Goal: Task Accomplishment & Management: Use online tool/utility

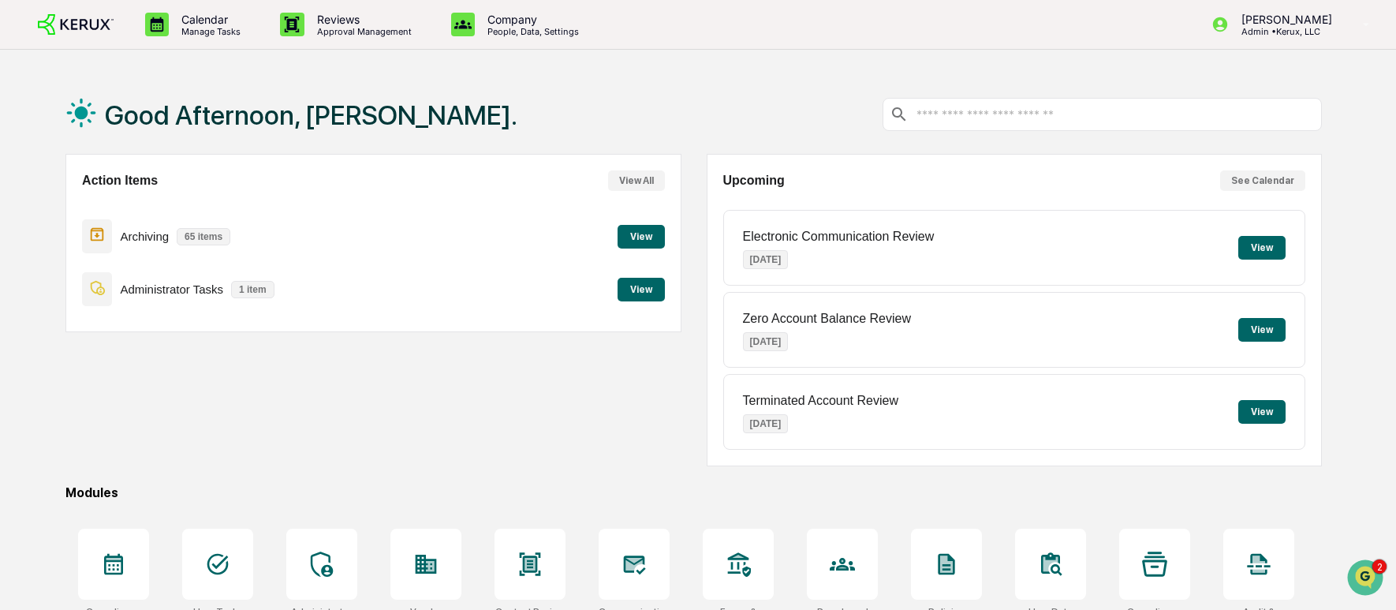
click at [636, 235] on button "View" at bounding box center [641, 237] width 47 height 24
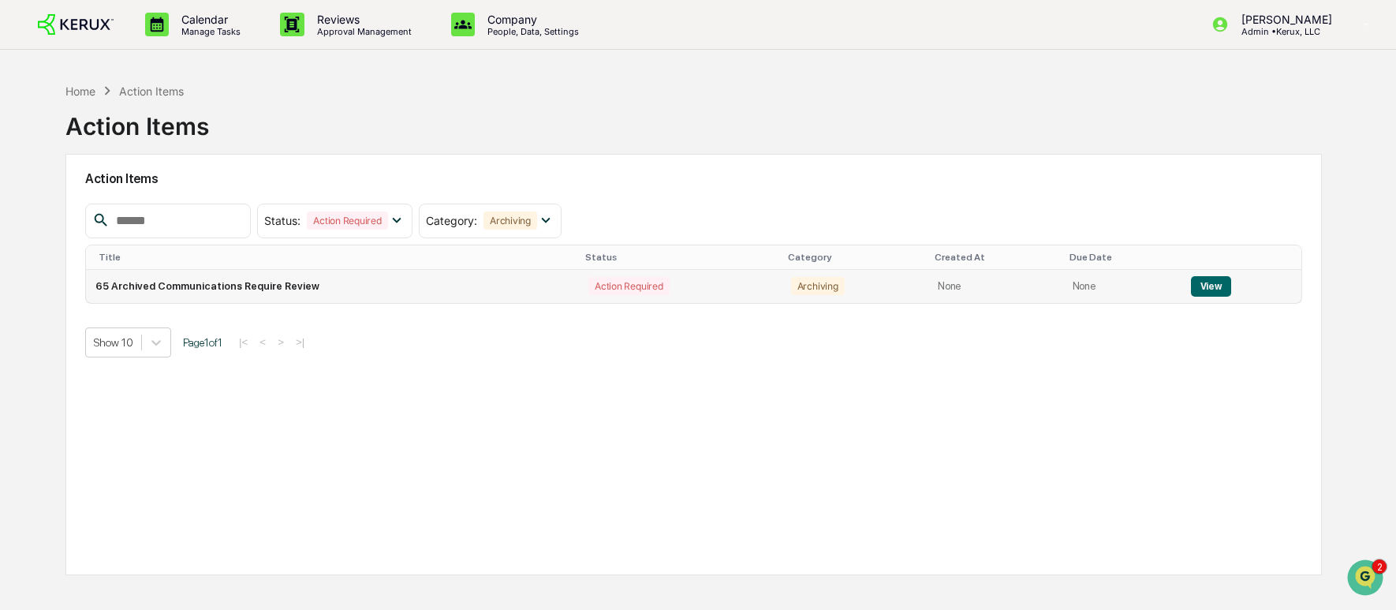
click at [1207, 286] on button "View" at bounding box center [1211, 286] width 40 height 21
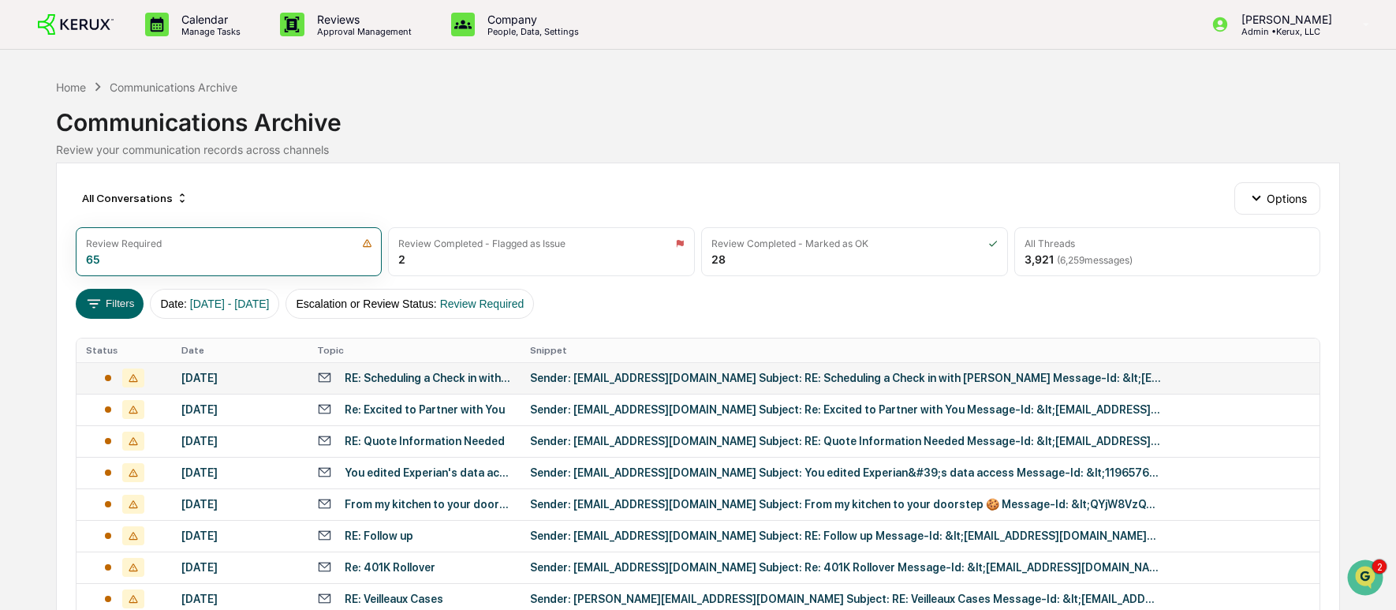
click at [375, 385] on div "RE: Scheduling a Check in with [PERSON_NAME]" at bounding box center [414, 377] width 194 height 15
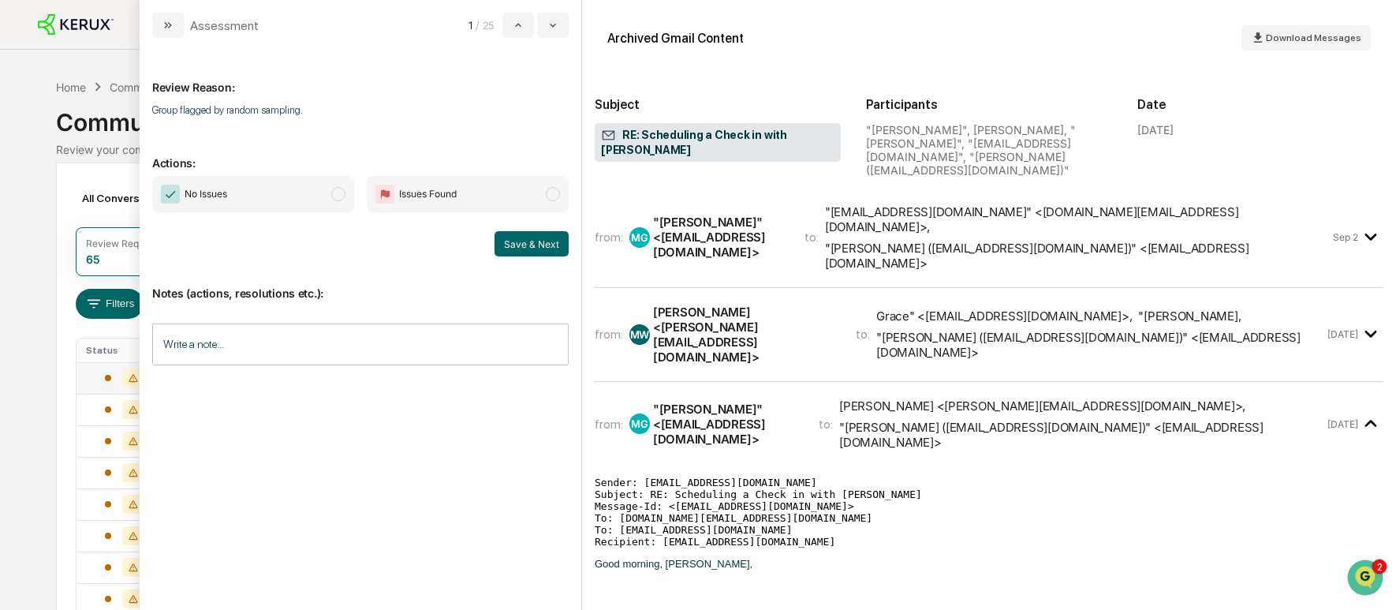
drag, startPoint x: 368, startPoint y: 182, endPoint x: 359, endPoint y: 187, distance: 9.9
click at [365, 185] on div "No Issues Issues Found" at bounding box center [360, 194] width 416 height 36
click at [343, 196] on span "modal" at bounding box center [338, 194] width 14 height 14
click at [524, 245] on button "Save & Next" at bounding box center [532, 243] width 74 height 25
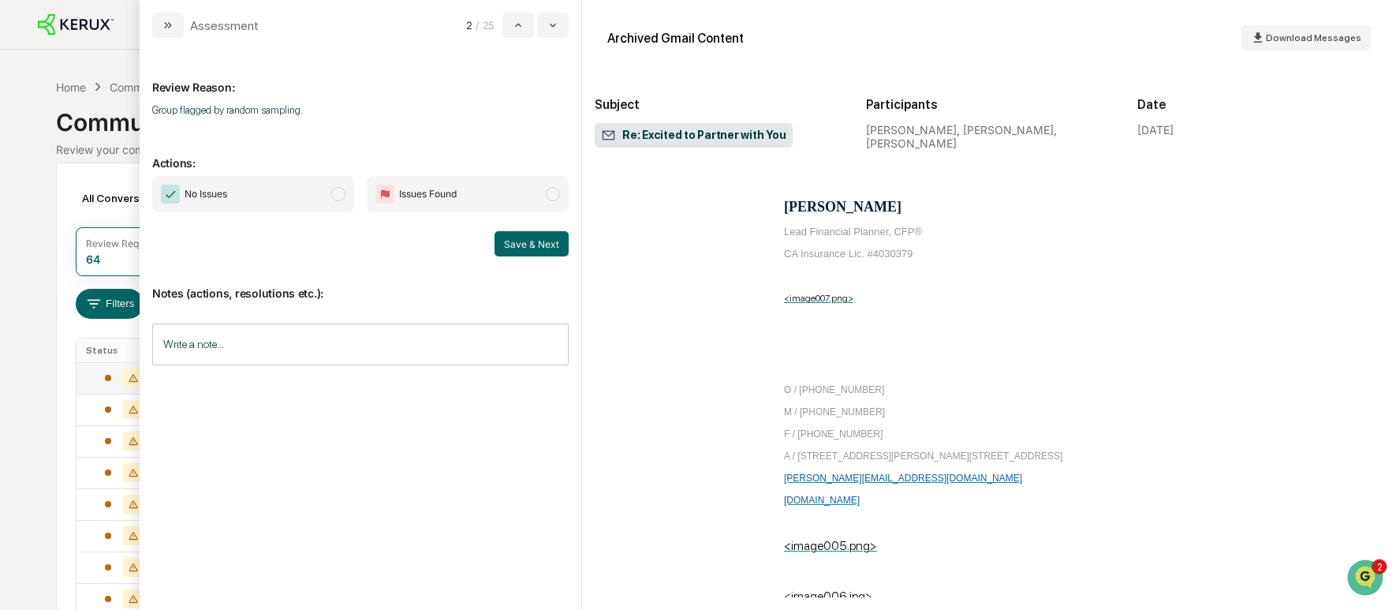
scroll to position [11210, 0]
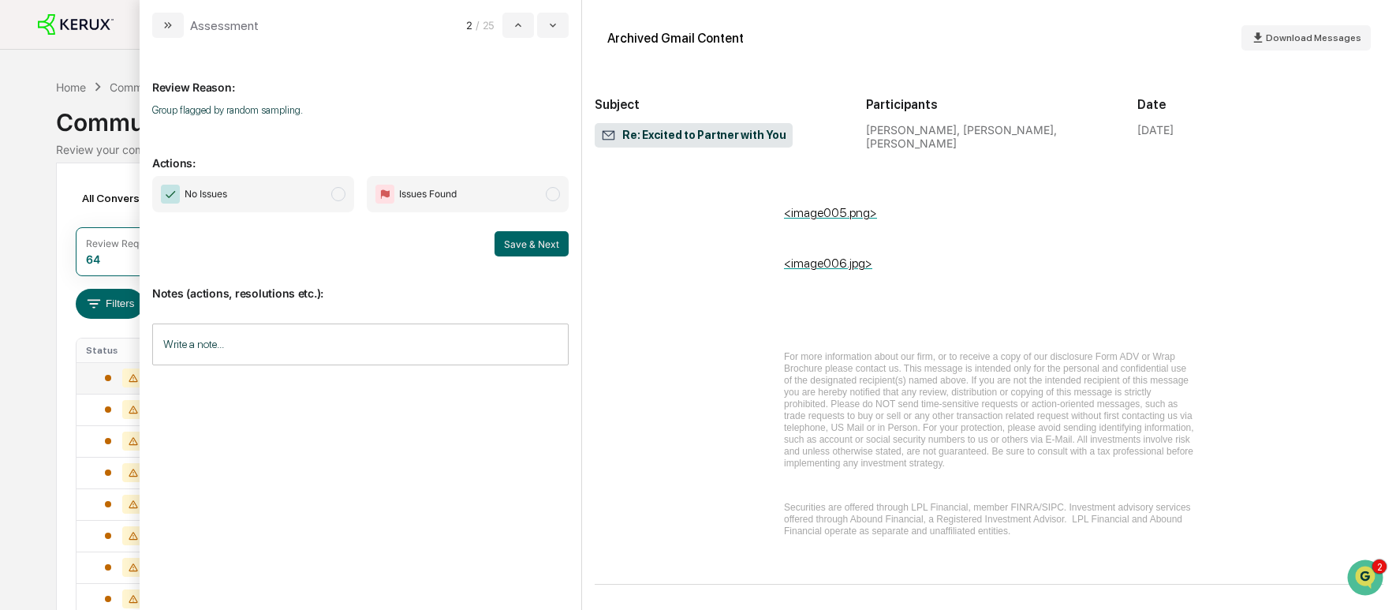
click at [345, 200] on span "No Issues" at bounding box center [253, 194] width 202 height 36
click at [512, 242] on button "Save & Next" at bounding box center [532, 243] width 74 height 25
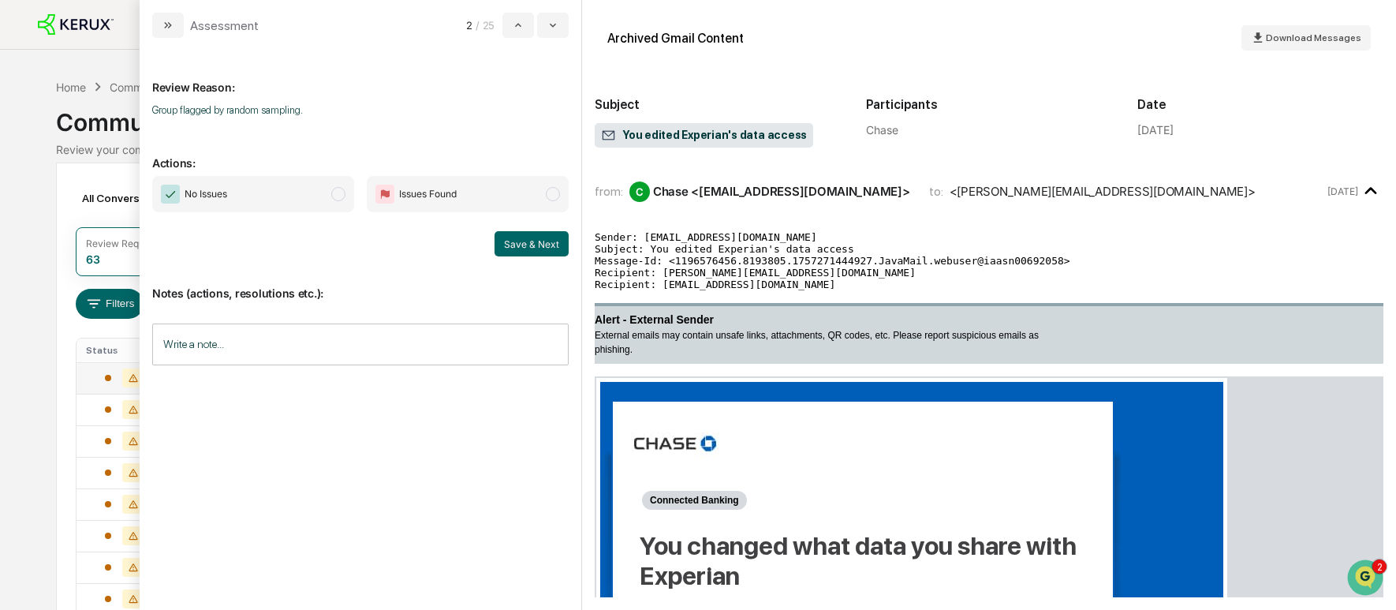
click at [334, 196] on span "modal" at bounding box center [338, 194] width 14 height 14
click at [510, 246] on button "Save & Next" at bounding box center [532, 243] width 74 height 25
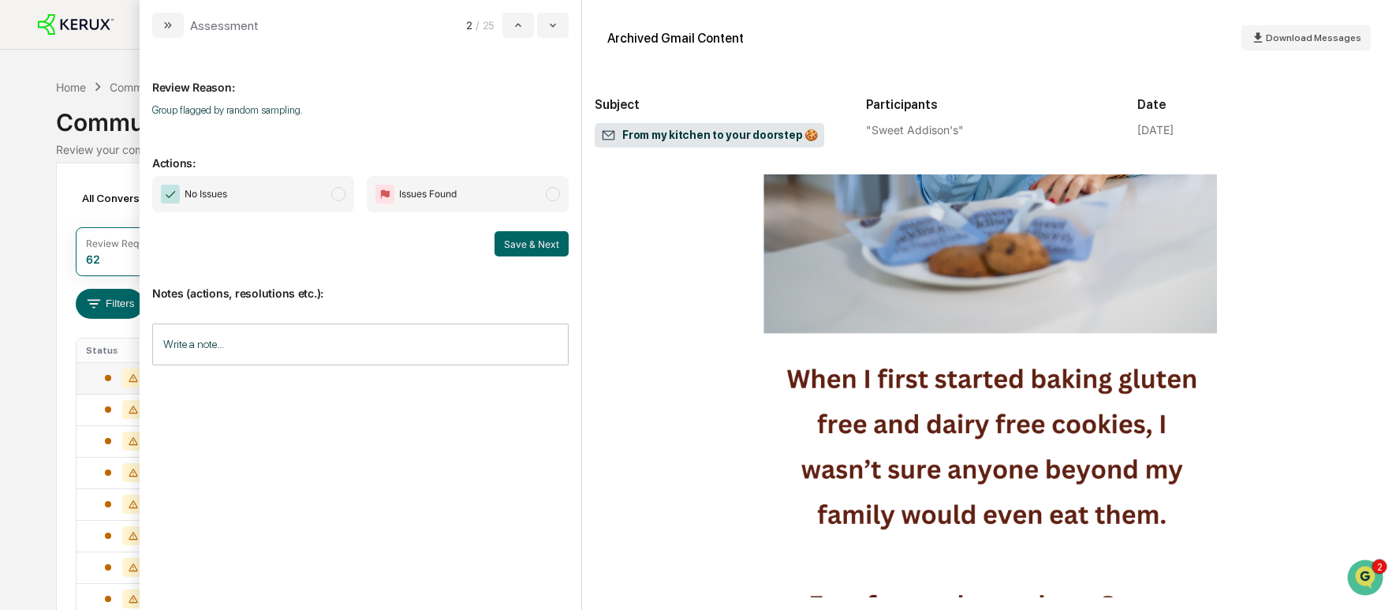
scroll to position [860, 0]
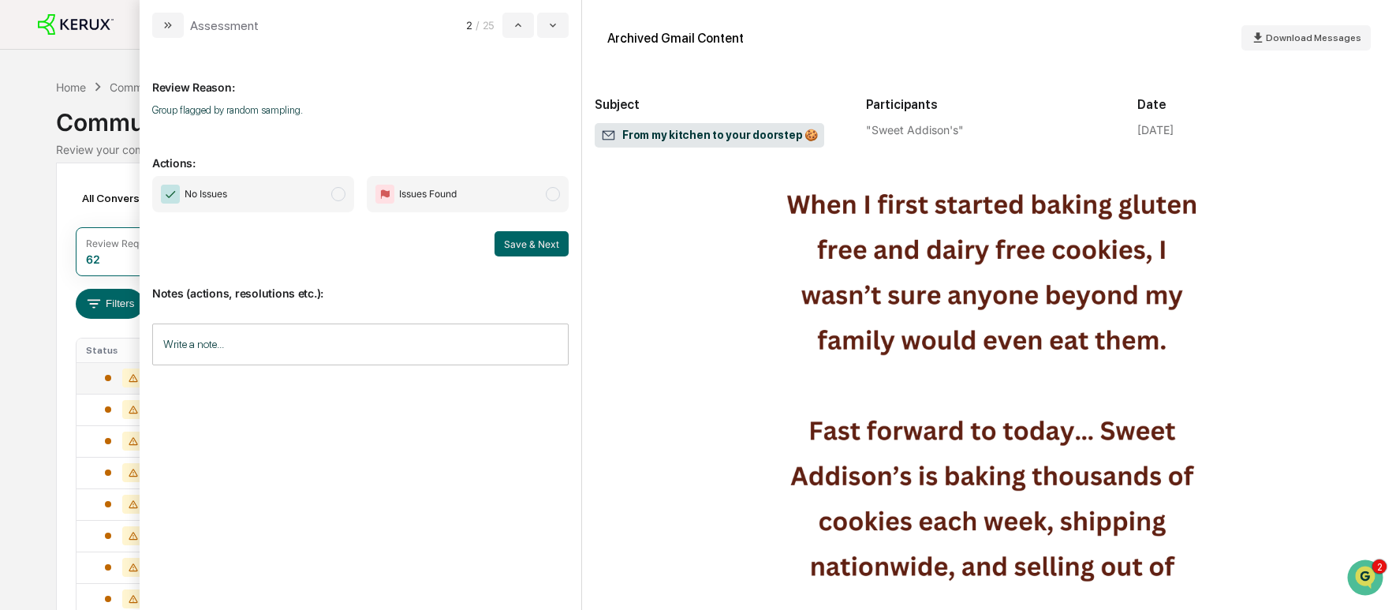
click at [324, 202] on span "No Issues" at bounding box center [253, 194] width 202 height 36
click at [502, 247] on button "Save & Next" at bounding box center [532, 243] width 74 height 25
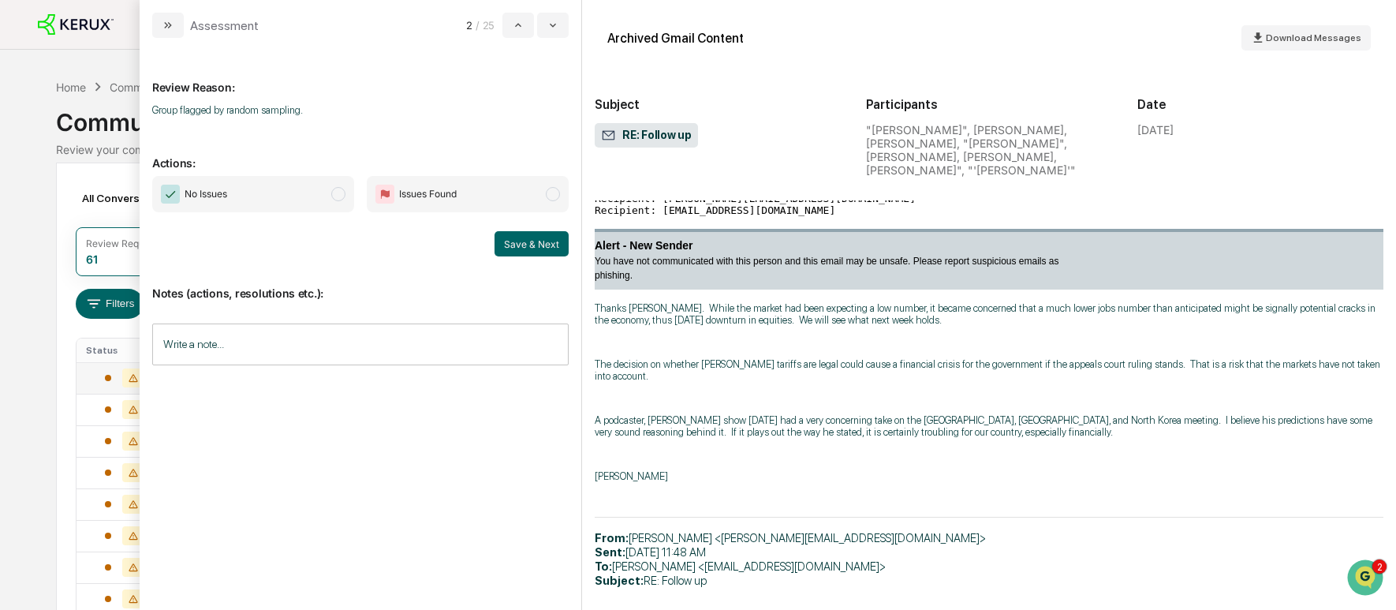
scroll to position [361, 0]
click at [869, 357] on p "The decision on whether [PERSON_NAME] tariffs are legal could cause a financial…" at bounding box center [989, 369] width 789 height 24
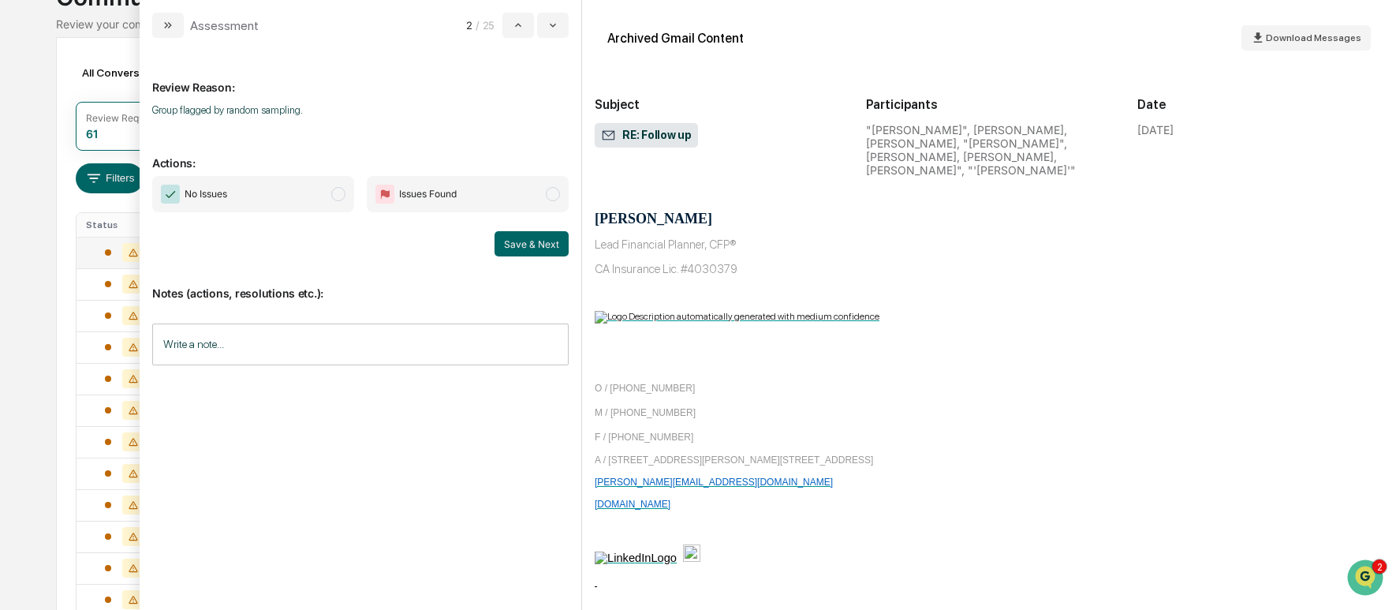
scroll to position [1787, 0]
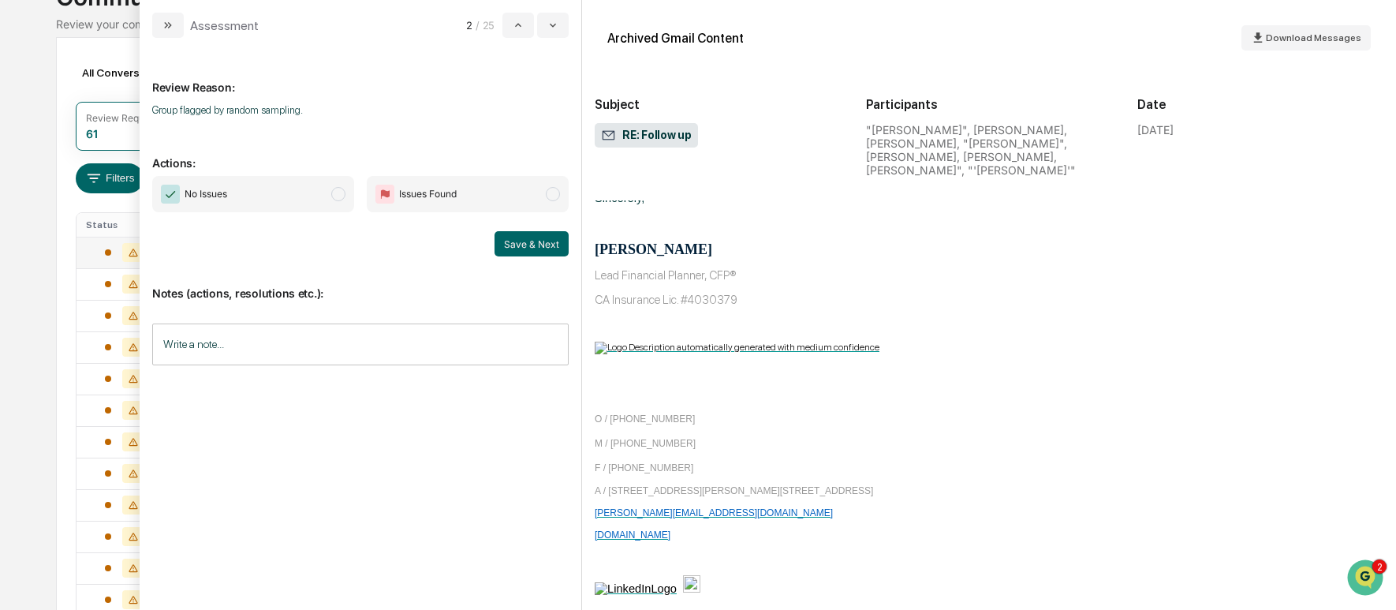
click at [342, 195] on span "modal" at bounding box center [338, 194] width 14 height 14
click at [547, 243] on button "Save & Next" at bounding box center [532, 243] width 74 height 25
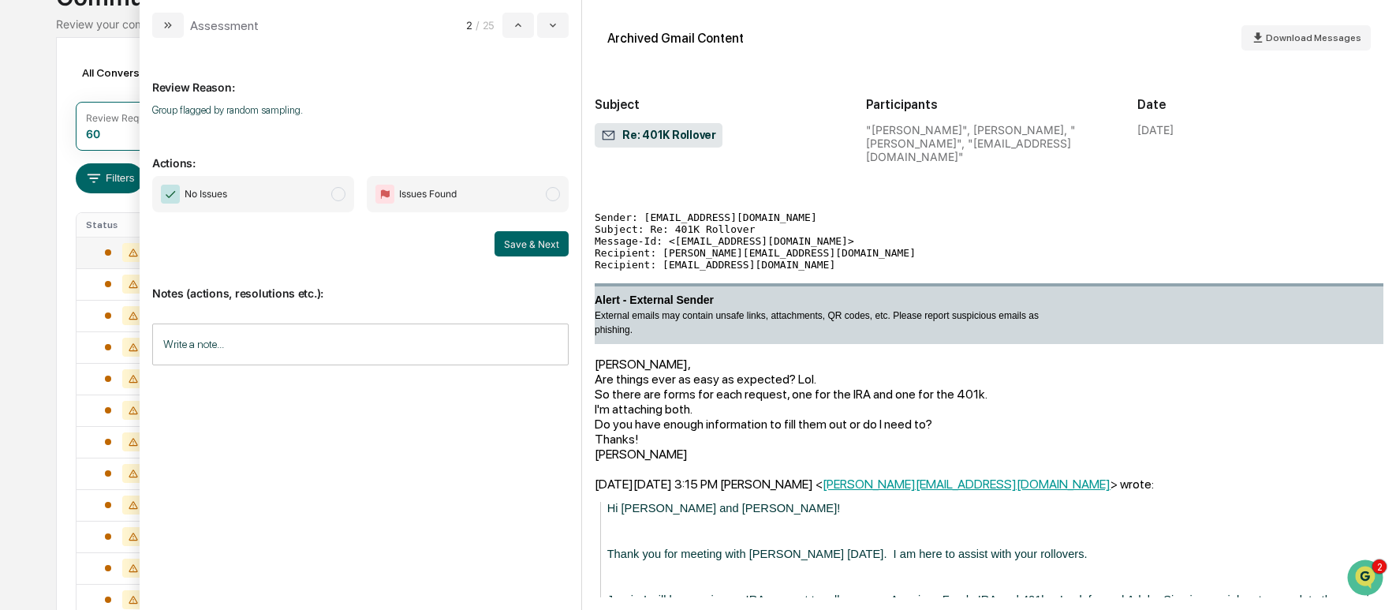
scroll to position [453, 0]
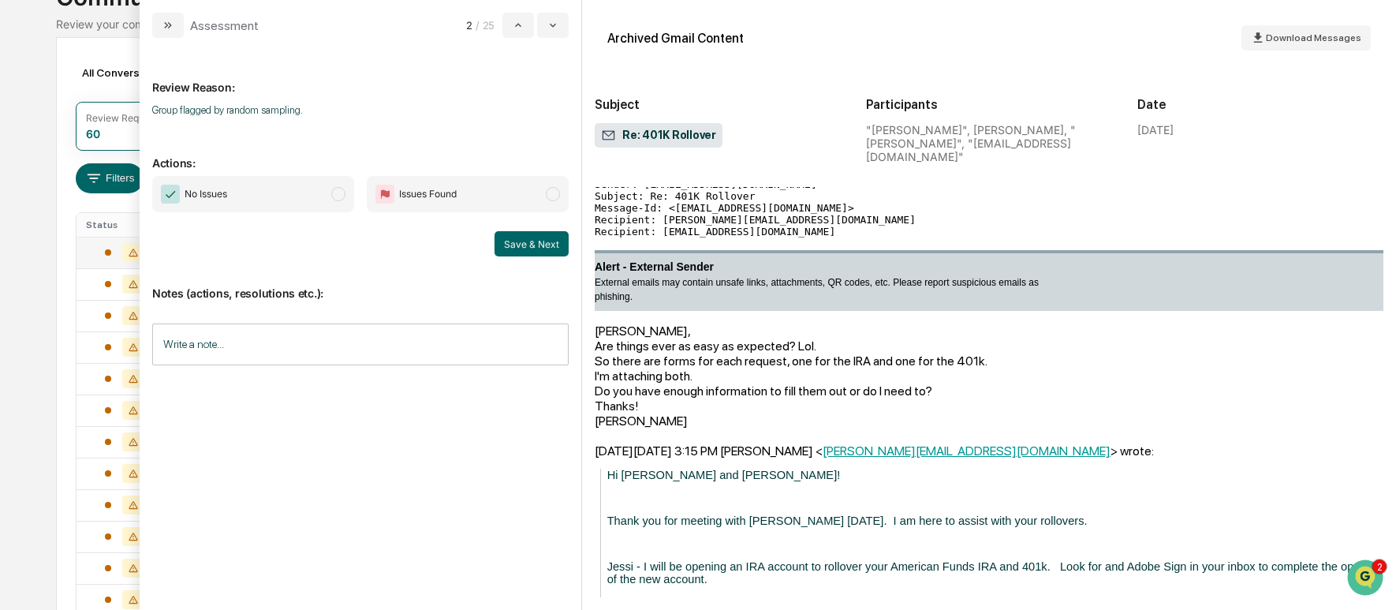
click at [753, 353] on div "So there are forms for each request, one for the IRA and one for the 401k." at bounding box center [989, 360] width 789 height 15
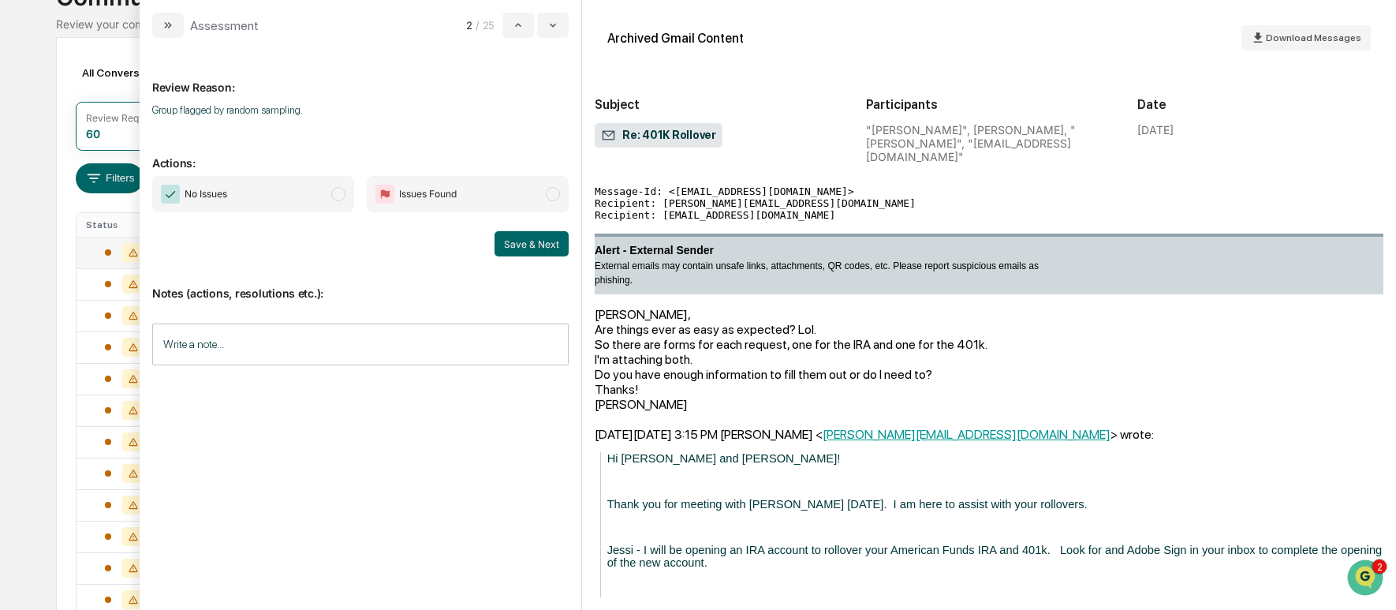
scroll to position [471, 0]
click at [747, 365] on div "Do you have enough information to fill them out or do I need to?" at bounding box center [989, 372] width 789 height 15
click at [566, 385] on div "Review Reason: Group flagged by random sampling. Actions: No Issues Issues Foun…" at bounding box center [360, 318] width 416 height 536
click at [579, 410] on div "Review Reason: Group flagged by random sampling. Actions: No Issues Issues Foun…" at bounding box center [361, 324] width 442 height 572
